Goal: Transaction & Acquisition: Purchase product/service

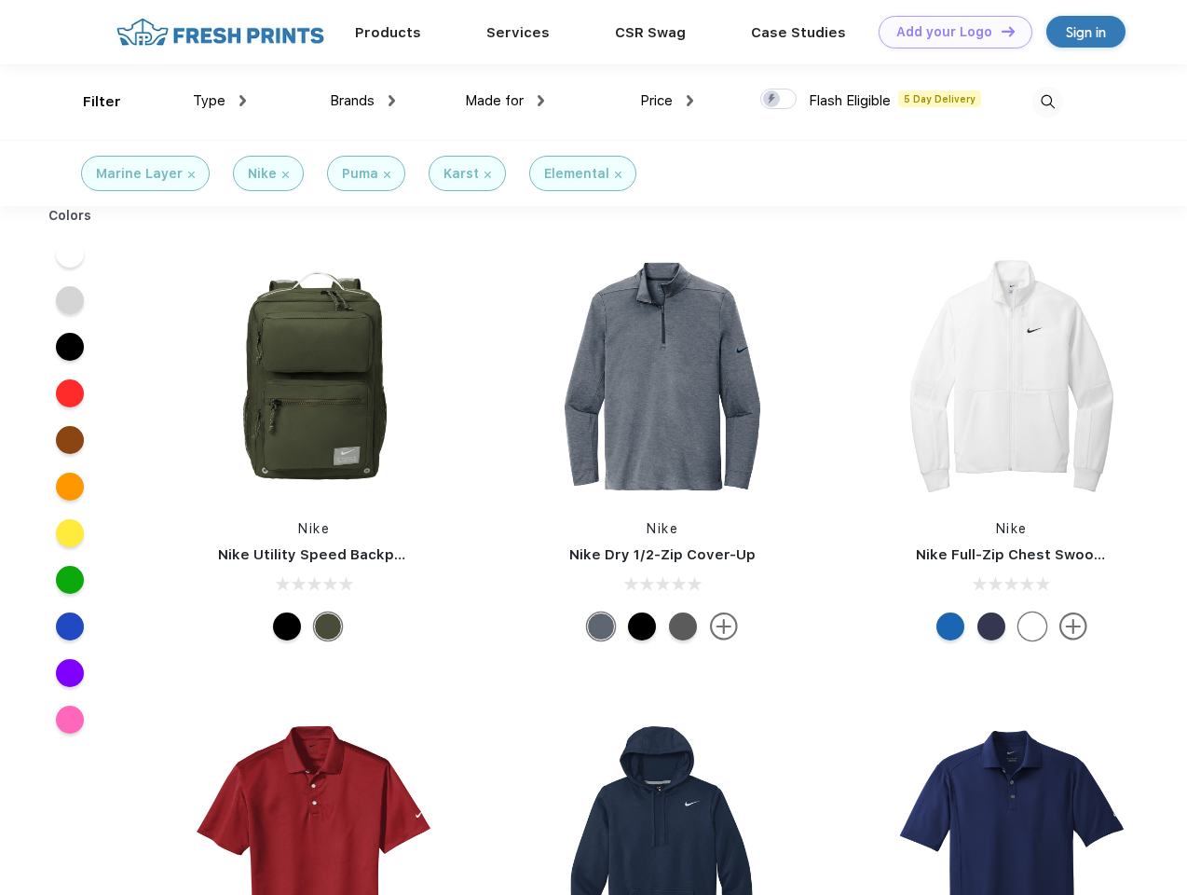
click at [949, 32] on link "Add your Logo Design Tool" at bounding box center [956, 32] width 154 height 33
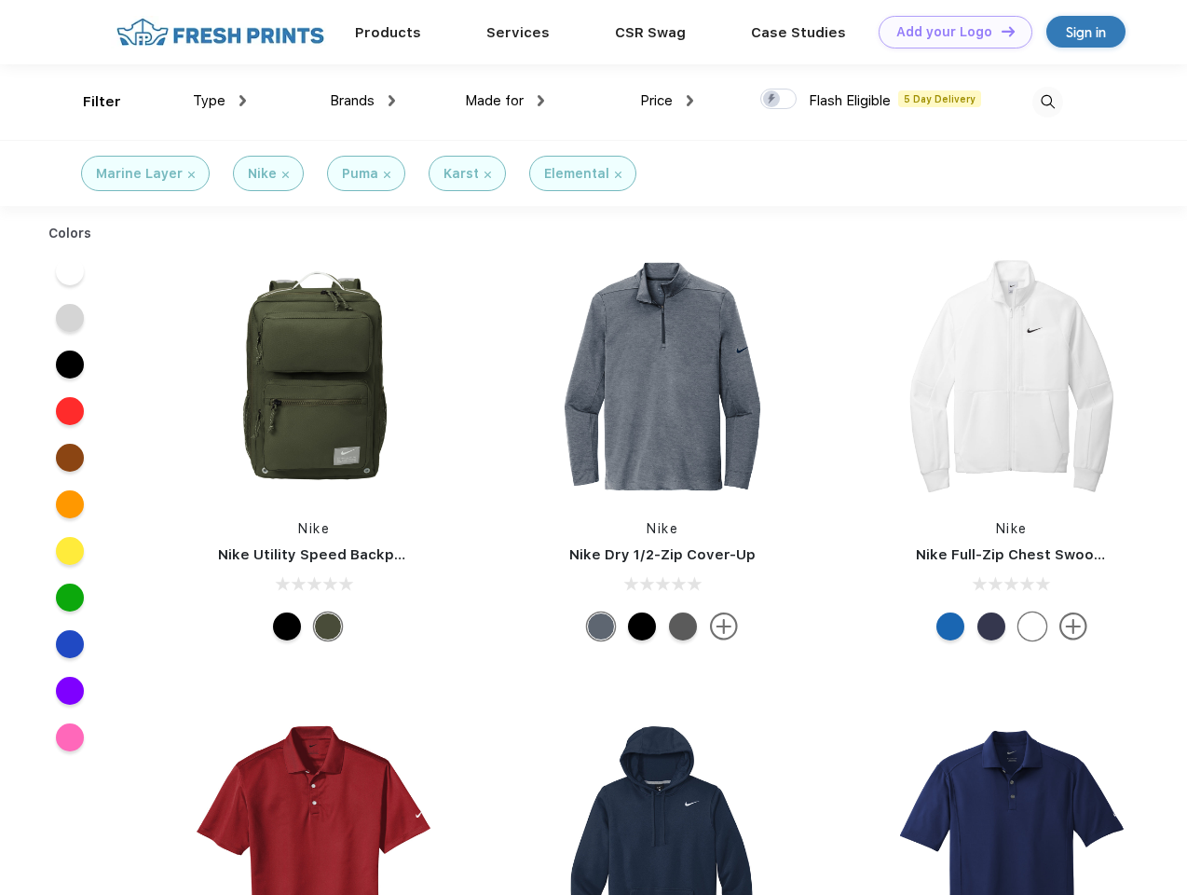
click at [0, 0] on div "Design Tool" at bounding box center [0, 0] width 0 height 0
click at [1000, 31] on link "Add your Logo Design Tool" at bounding box center [956, 32] width 154 height 33
click at [89, 102] on div "Filter" at bounding box center [102, 101] width 38 height 21
click at [220, 101] on span "Type" at bounding box center [209, 100] width 33 height 17
click at [363, 101] on span "Brands" at bounding box center [352, 100] width 45 height 17
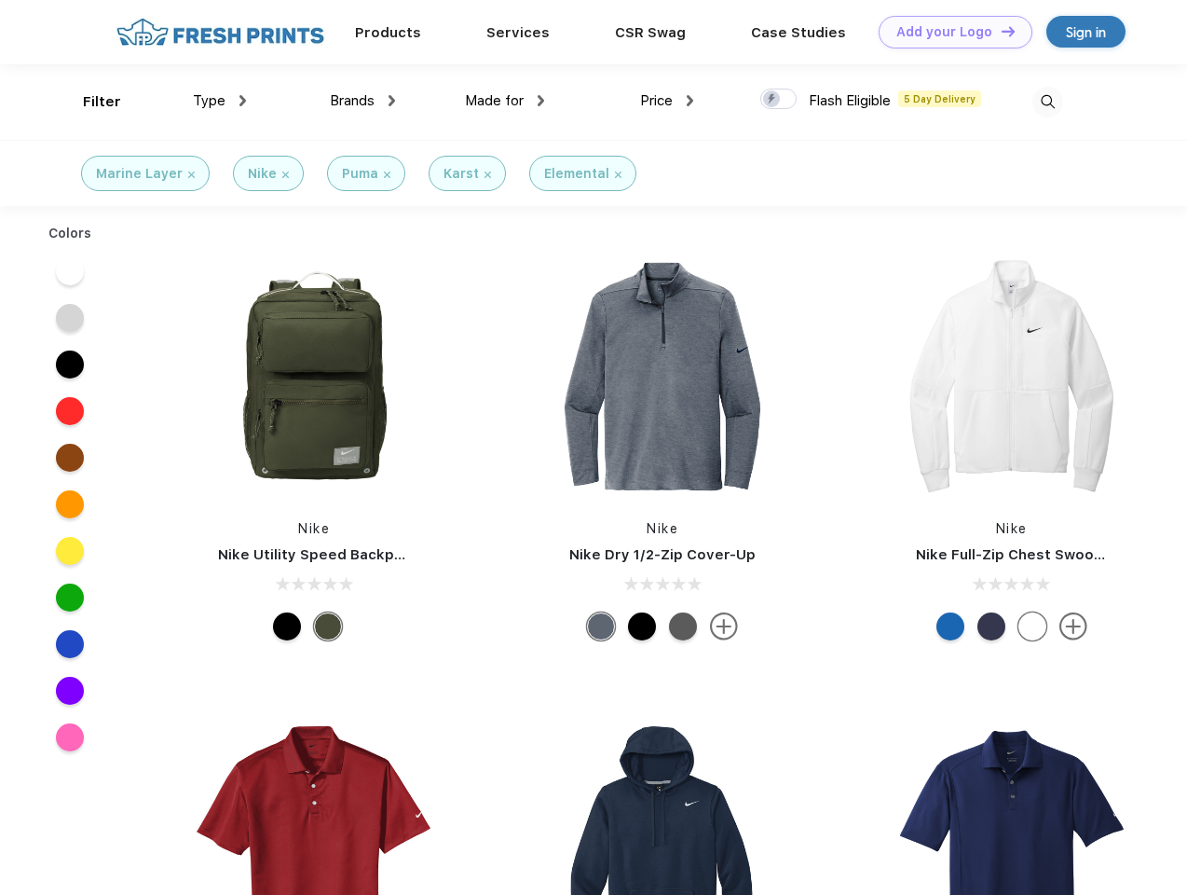
click at [505, 101] on span "Made for" at bounding box center [494, 100] width 59 height 17
click at [667, 101] on span "Price" at bounding box center [656, 100] width 33 height 17
click at [779, 100] on div at bounding box center [778, 99] width 36 height 21
click at [773, 100] on input "checkbox" at bounding box center [766, 94] width 12 height 12
click at [1048, 102] on img at bounding box center [1048, 102] width 31 height 31
